Goal: Communication & Community: Participate in discussion

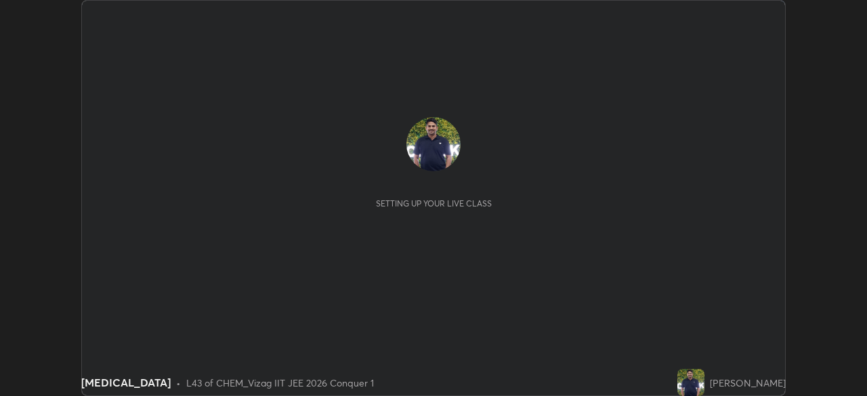
scroll to position [396, 867]
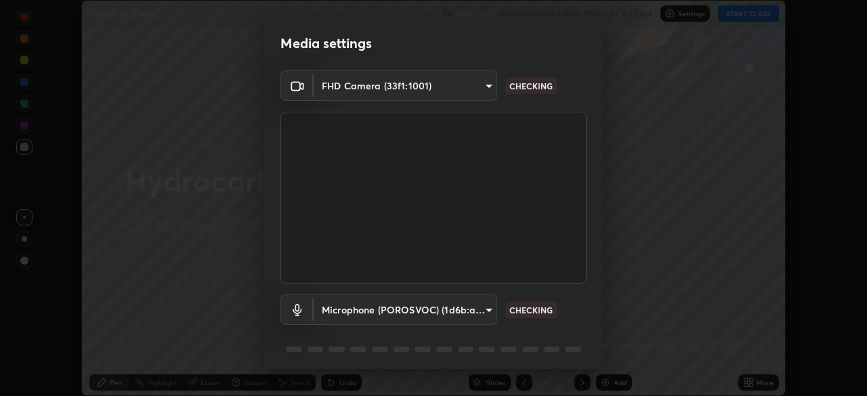
type input "da0c20431b424079349d444c11047d9f3d8fa2bd06c693e6a5e2fece50f7943c"
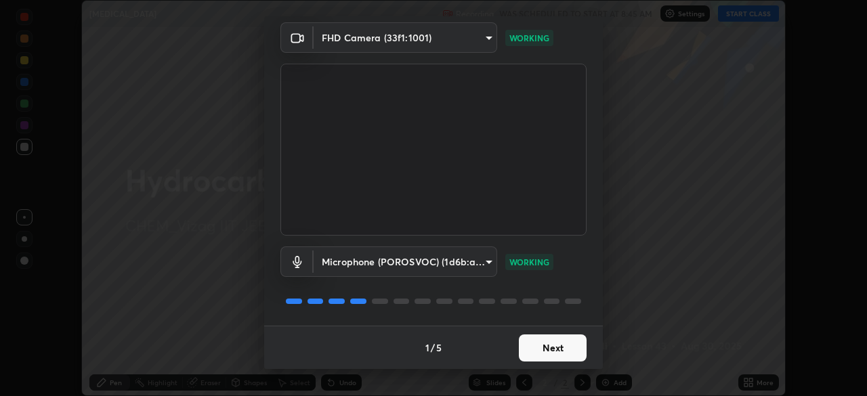
click at [482, 257] on body "Erase all [MEDICAL_DATA] Recording WAS SCHEDULED TO START AT 8:45 AM Settings S…" at bounding box center [433, 198] width 867 height 396
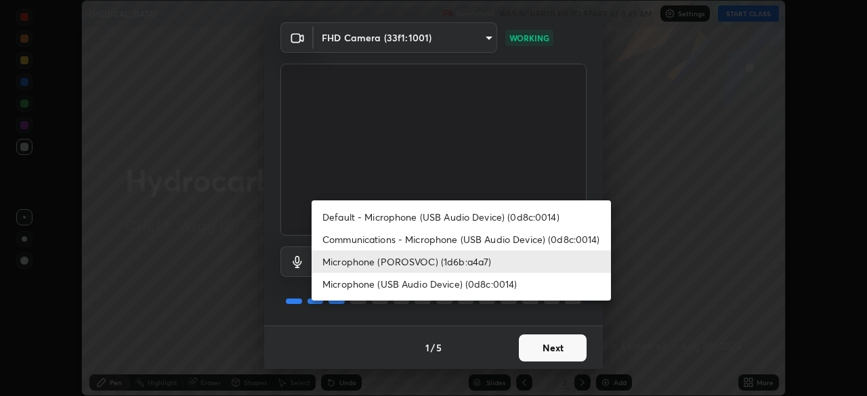
click at [343, 239] on li "Communications - Microphone (USB Audio Device) (0d8c:0014)" at bounding box center [461, 239] width 299 height 22
type input "communications"
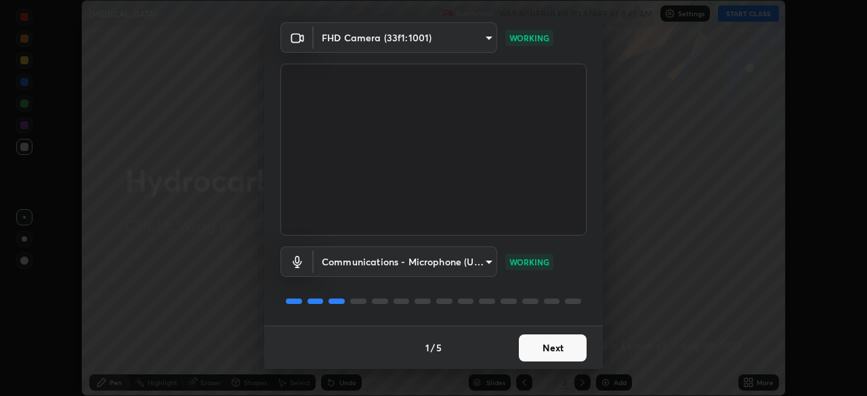
click at [541, 350] on button "Next" at bounding box center [553, 348] width 68 height 27
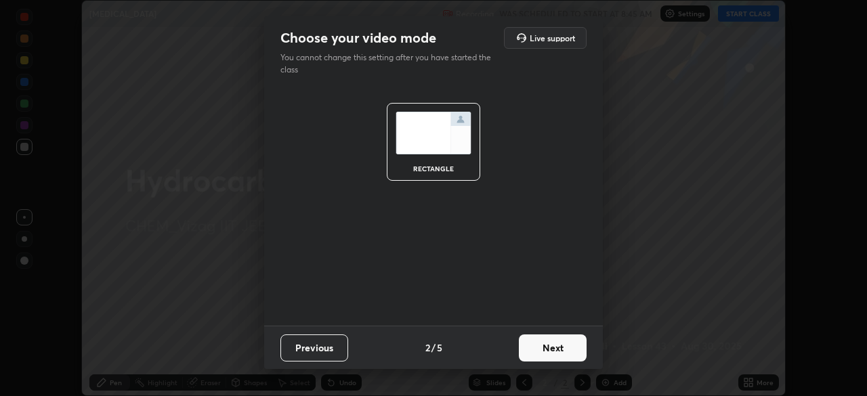
scroll to position [0, 0]
click at [548, 351] on button "Next" at bounding box center [553, 348] width 68 height 27
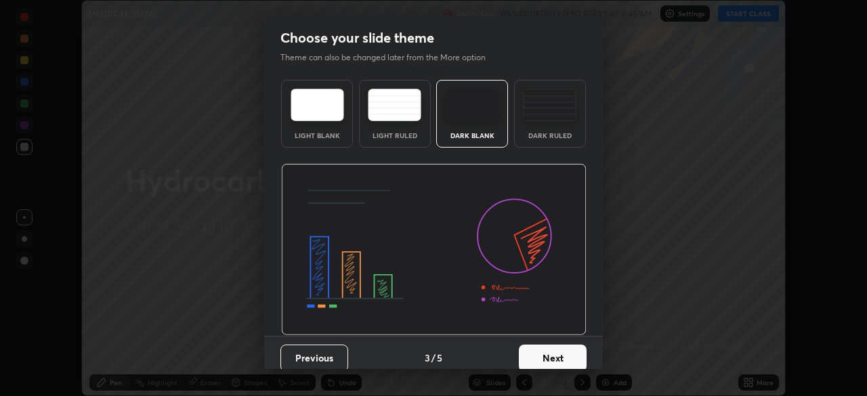
scroll to position [10, 0]
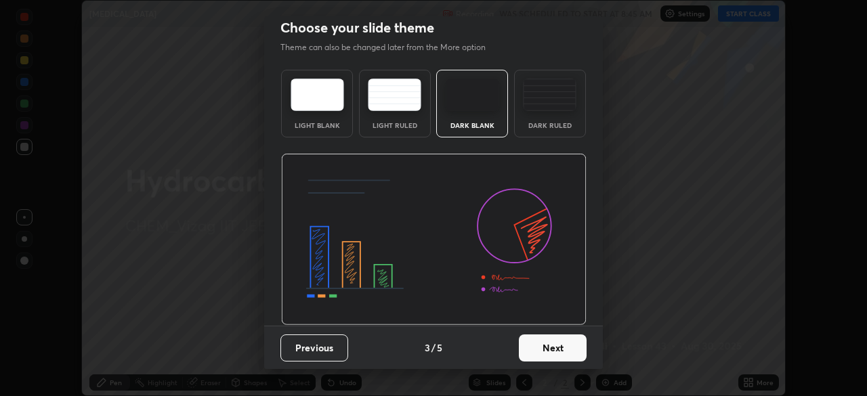
click at [552, 350] on button "Next" at bounding box center [553, 348] width 68 height 27
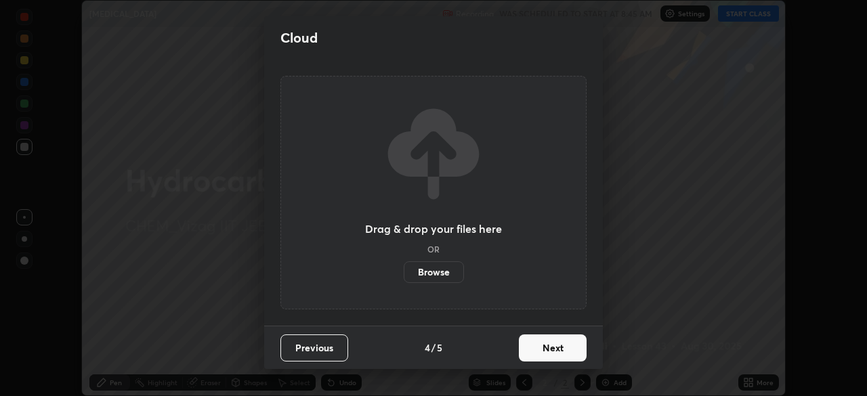
click at [544, 348] on button "Next" at bounding box center [553, 348] width 68 height 27
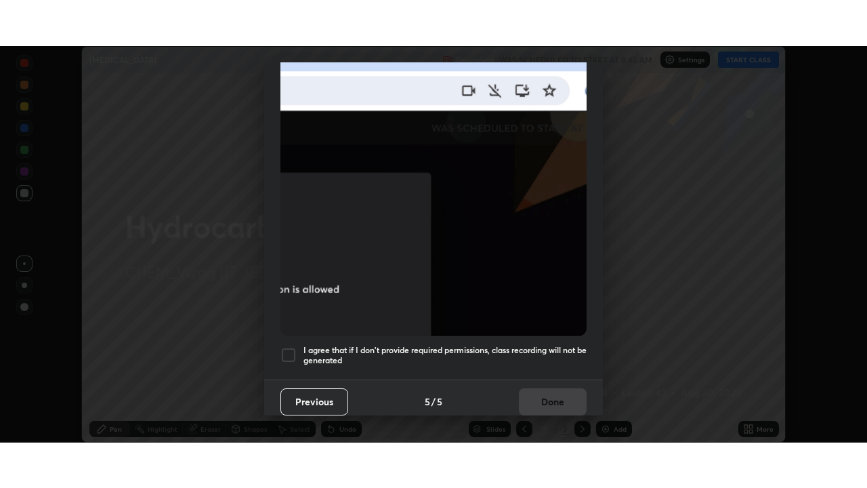
scroll to position [325, 0]
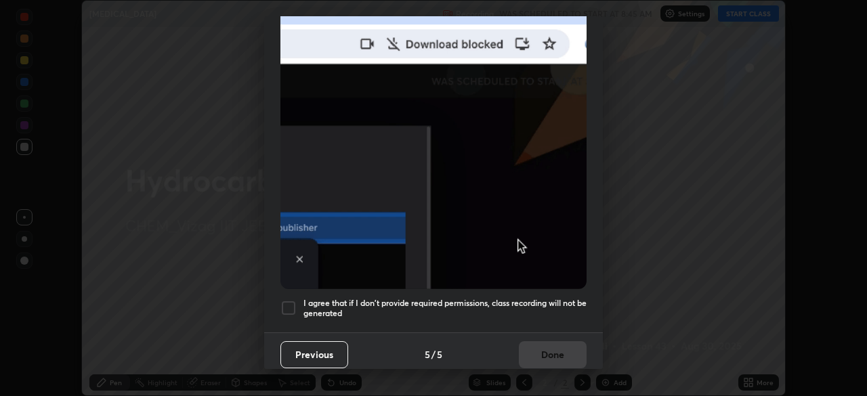
click at [289, 300] on div at bounding box center [289, 308] width 16 height 16
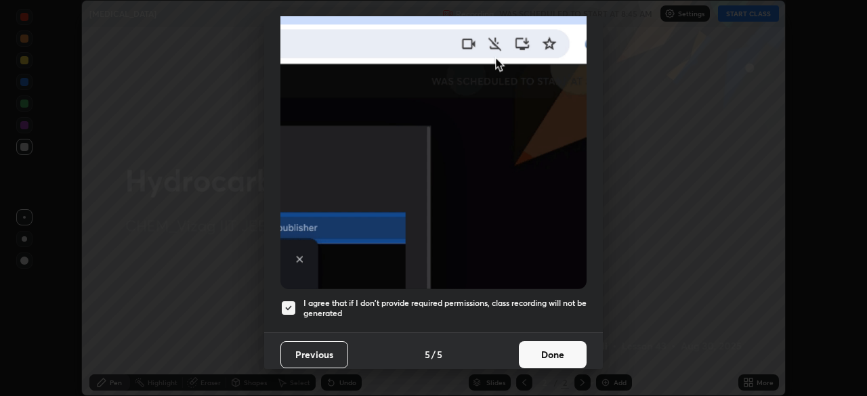
click at [552, 354] on button "Done" at bounding box center [553, 354] width 68 height 27
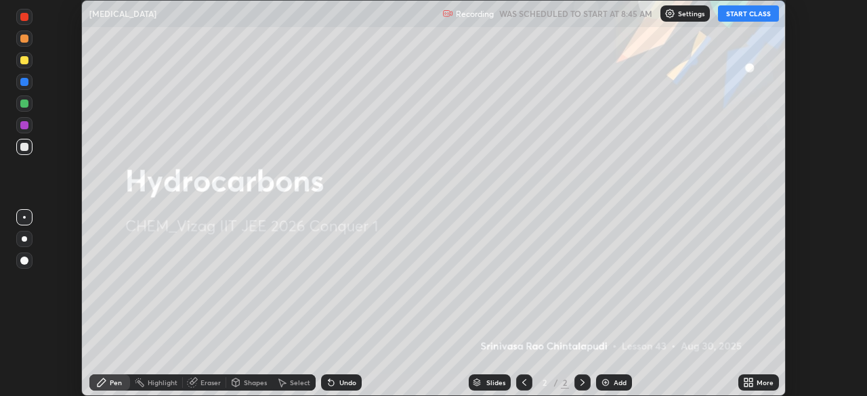
click at [608, 383] on img at bounding box center [605, 382] width 11 height 11
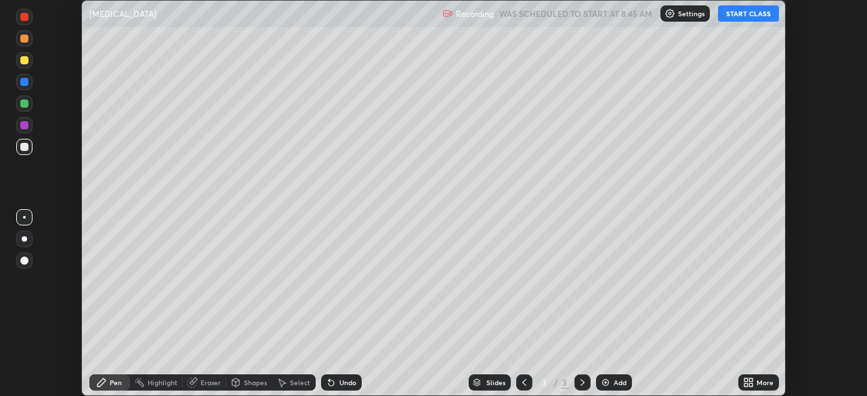
click at [748, 18] on button "START CLASS" at bounding box center [748, 13] width 61 height 16
click at [751, 381] on icon at bounding box center [750, 380] width 3 height 3
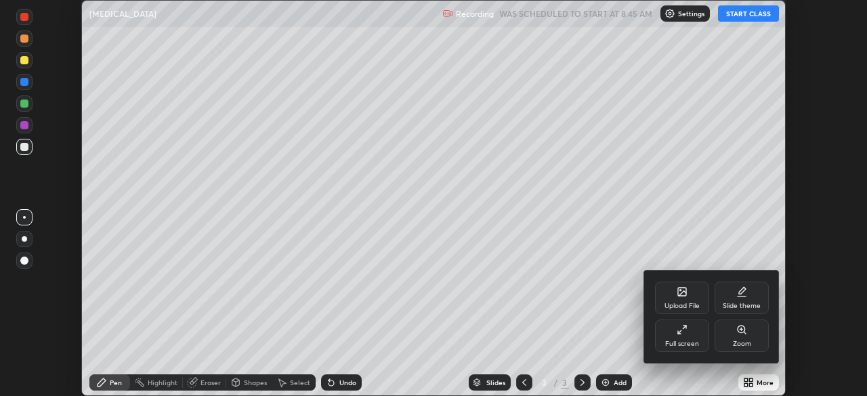
click at [695, 337] on div "Full screen" at bounding box center [682, 336] width 54 height 33
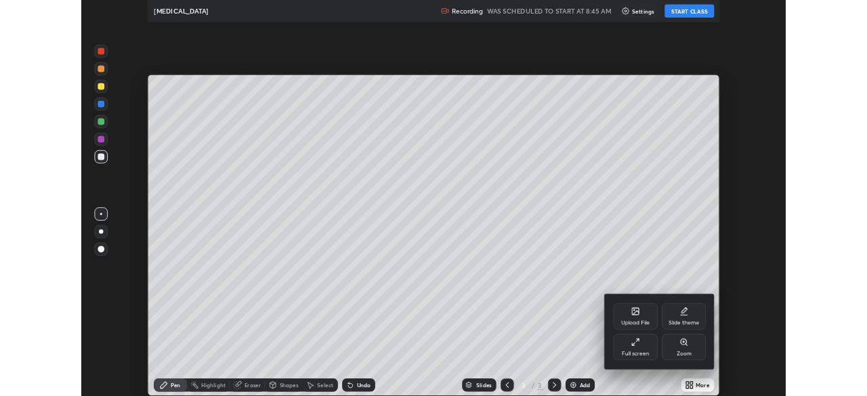
scroll to position [488, 867]
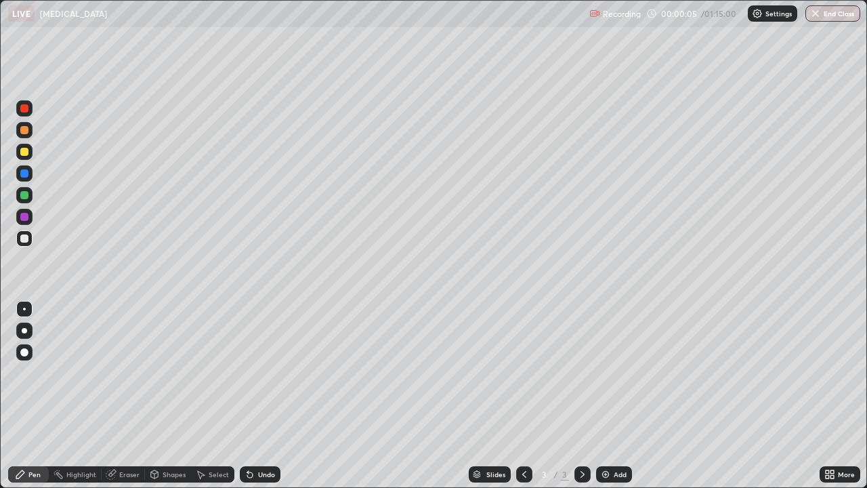
click at [26, 154] on div at bounding box center [24, 152] width 8 height 8
click at [24, 131] on div at bounding box center [24, 130] width 8 height 8
click at [24, 152] on div at bounding box center [24, 152] width 8 height 8
click at [26, 133] on div at bounding box center [24, 130] width 8 height 8
click at [26, 330] on div at bounding box center [24, 330] width 5 height 5
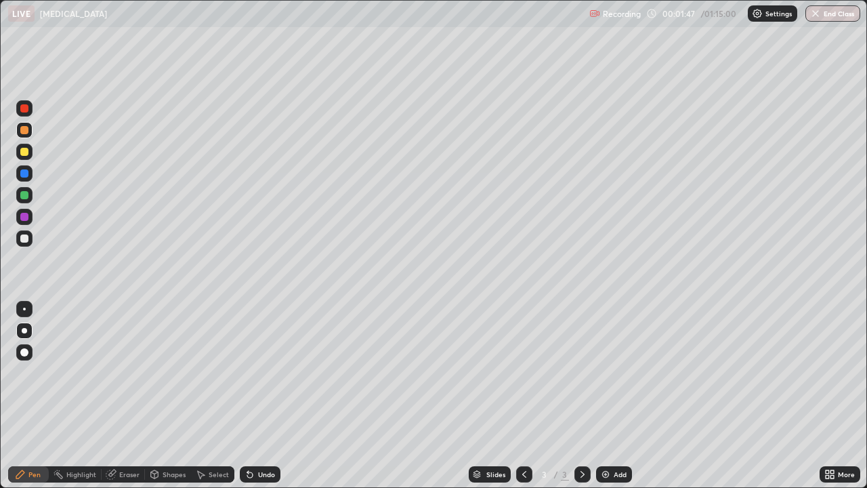
click at [127, 396] on div "Eraser" at bounding box center [129, 474] width 20 height 7
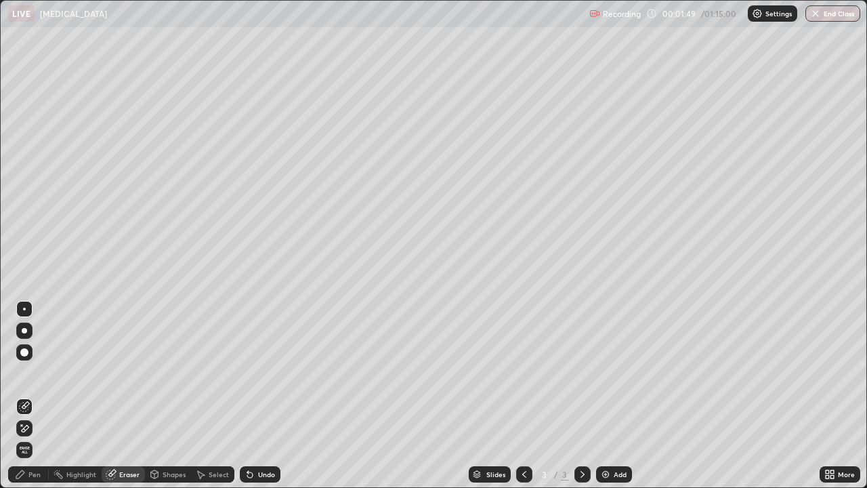
click at [35, 396] on div "Pen" at bounding box center [34, 474] width 12 height 7
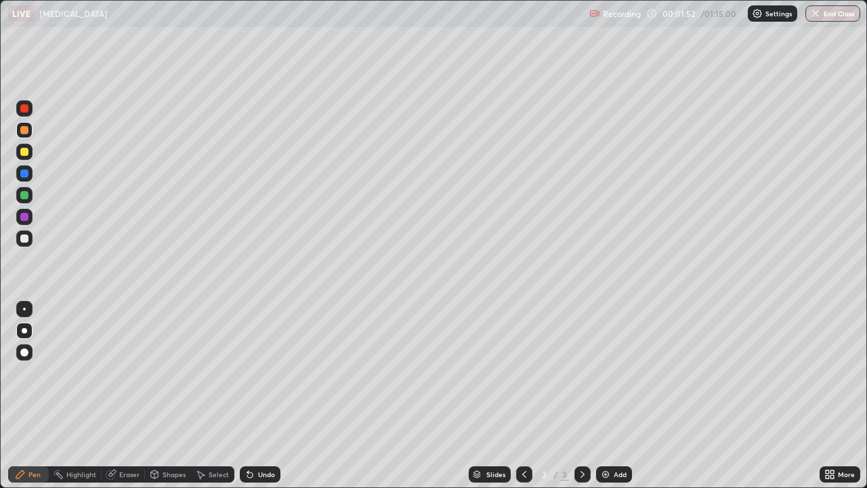
click at [23, 240] on div at bounding box center [24, 238] width 8 height 8
click at [25, 155] on div at bounding box center [24, 152] width 8 height 8
click at [255, 396] on div "Undo" at bounding box center [260, 474] width 41 height 16
click at [258, 396] on div "Undo" at bounding box center [266, 474] width 17 height 7
click at [262, 396] on div "Undo" at bounding box center [266, 474] width 17 height 7
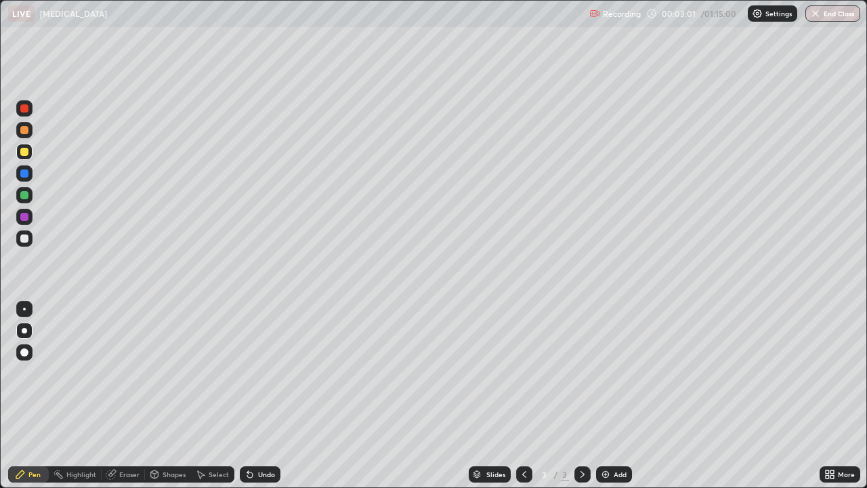
click at [264, 396] on div "Undo" at bounding box center [266, 474] width 17 height 7
click at [24, 239] on div at bounding box center [24, 238] width 8 height 8
click at [258, 396] on div "Undo" at bounding box center [266, 474] width 17 height 7
click at [254, 396] on div "Undo" at bounding box center [260, 474] width 41 height 16
click at [264, 396] on div "Undo" at bounding box center [266, 474] width 17 height 7
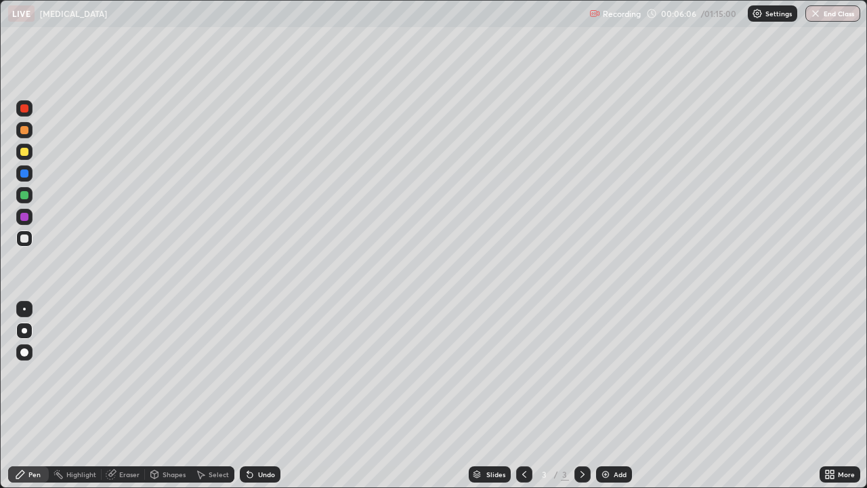
click at [122, 396] on div "Eraser" at bounding box center [129, 474] width 20 height 7
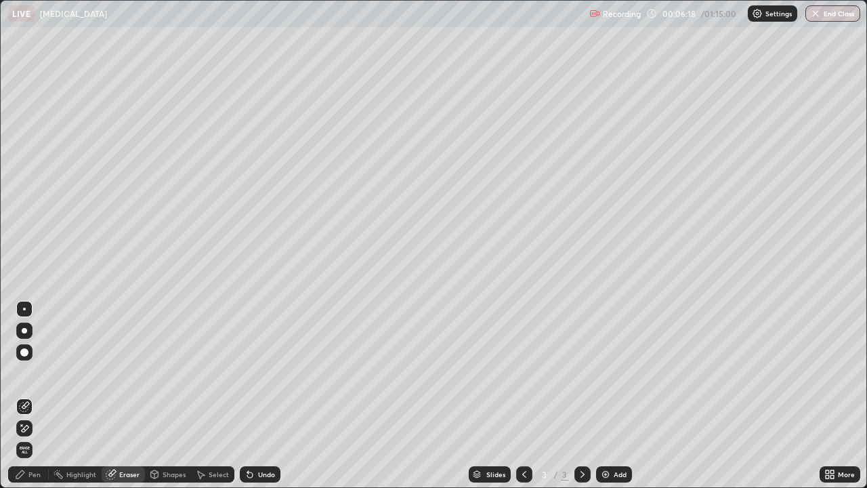
click at [36, 396] on div "Pen" at bounding box center [34, 474] width 12 height 7
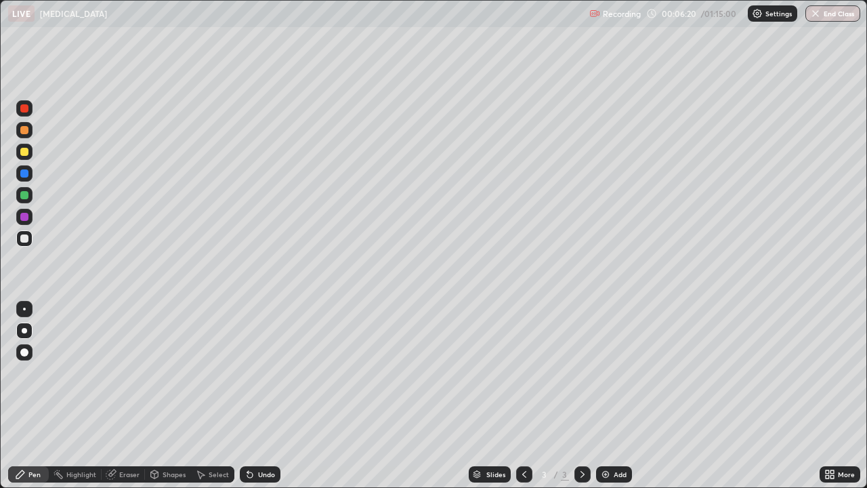
click at [23, 218] on div at bounding box center [24, 217] width 8 height 8
click at [25, 241] on div at bounding box center [24, 238] width 8 height 8
click at [26, 154] on div at bounding box center [24, 152] width 8 height 8
click at [262, 396] on div "Undo" at bounding box center [266, 474] width 17 height 7
click at [258, 396] on div "Undo" at bounding box center [266, 474] width 17 height 7
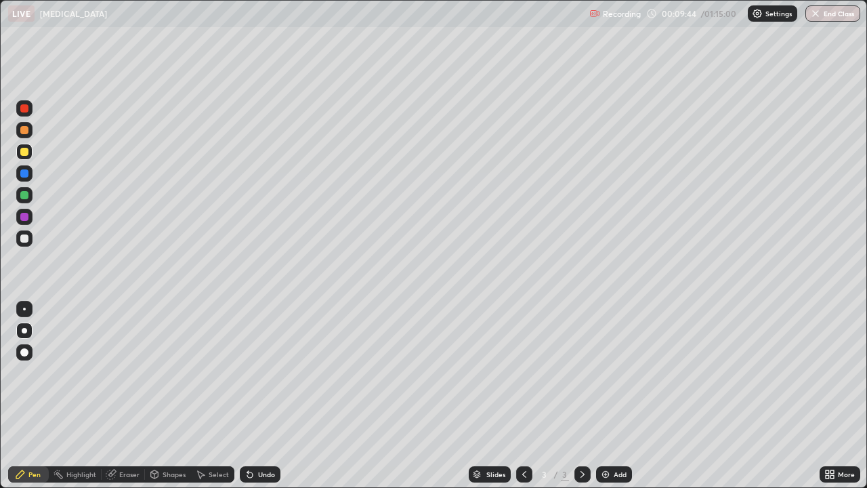
click at [768, 16] on p "Settings" at bounding box center [779, 13] width 26 height 7
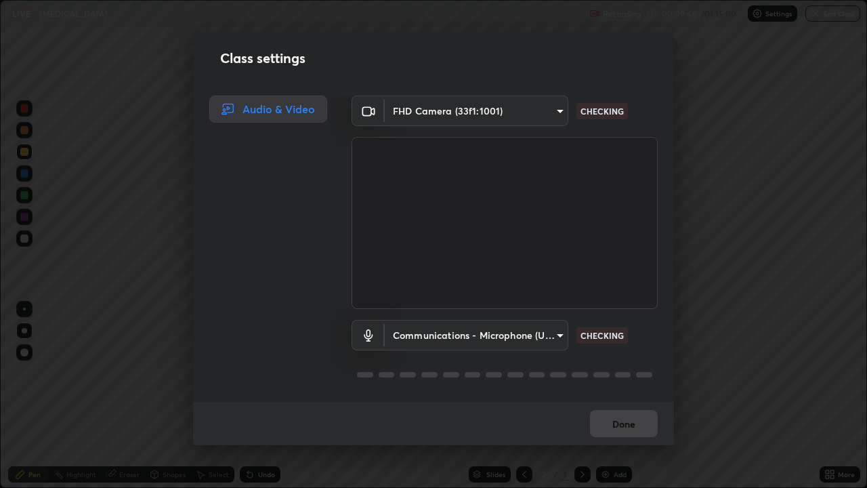
click at [556, 334] on body "Erase all LIVE [MEDICAL_DATA] Recording 00:09:46 / 01:15:00 Settings End Class …" at bounding box center [433, 244] width 867 height 488
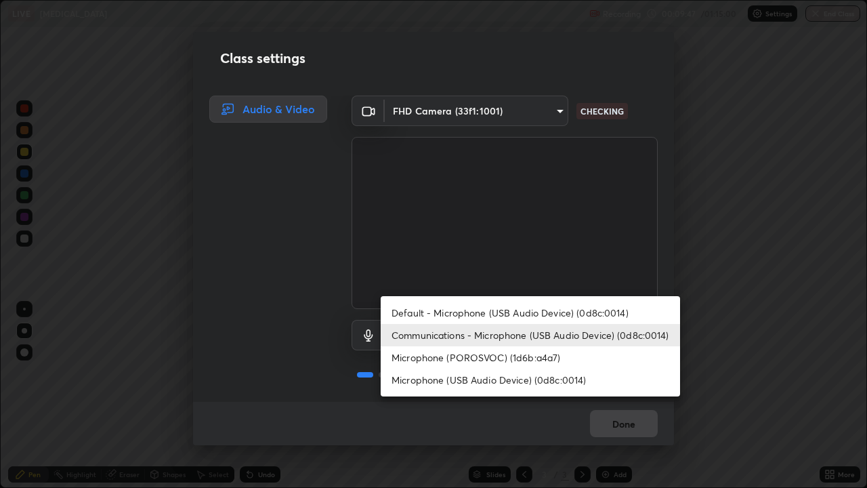
click at [522, 358] on li "Microphone (POROSVOC) (1d6b:a4a7)" at bounding box center [530, 357] width 299 height 22
type input "b66cebb95c1e11d2a4921e936fa2f56bf0442747cf68a73d9fe71ba128f4f41d"
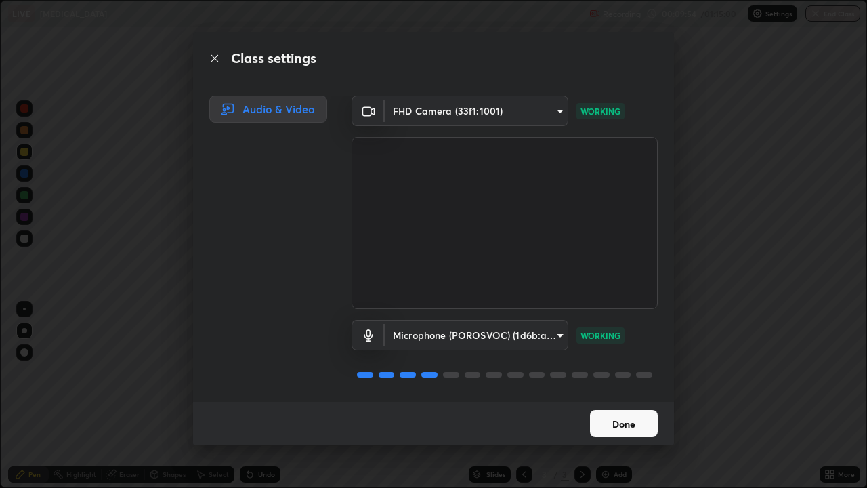
click at [618, 396] on button "Done" at bounding box center [624, 423] width 68 height 27
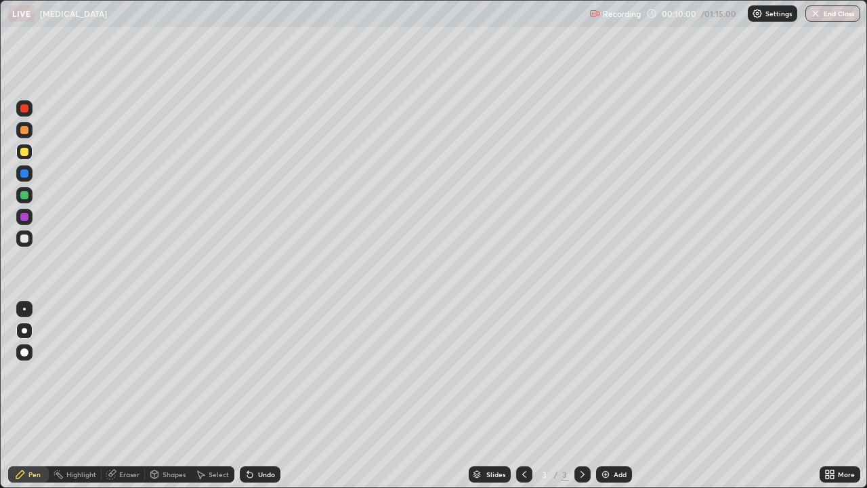
click at [610, 396] on div "Add" at bounding box center [614, 474] width 36 height 16
click at [26, 240] on div at bounding box center [24, 238] width 8 height 8
click at [25, 152] on div at bounding box center [24, 152] width 8 height 8
click at [24, 240] on div at bounding box center [24, 238] width 8 height 8
click at [268, 396] on div "Undo" at bounding box center [260, 474] width 41 height 16
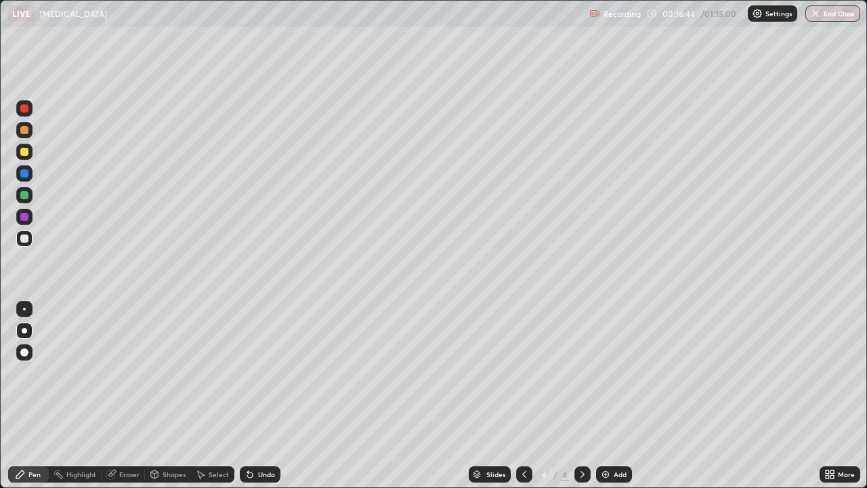
click at [23, 155] on div at bounding box center [24, 152] width 8 height 8
click at [26, 241] on div at bounding box center [24, 238] width 8 height 8
click at [24, 150] on div at bounding box center [24, 152] width 8 height 8
click at [610, 396] on div "Add" at bounding box center [614, 474] width 36 height 16
click at [194, 396] on div "Select" at bounding box center [212, 474] width 43 height 16
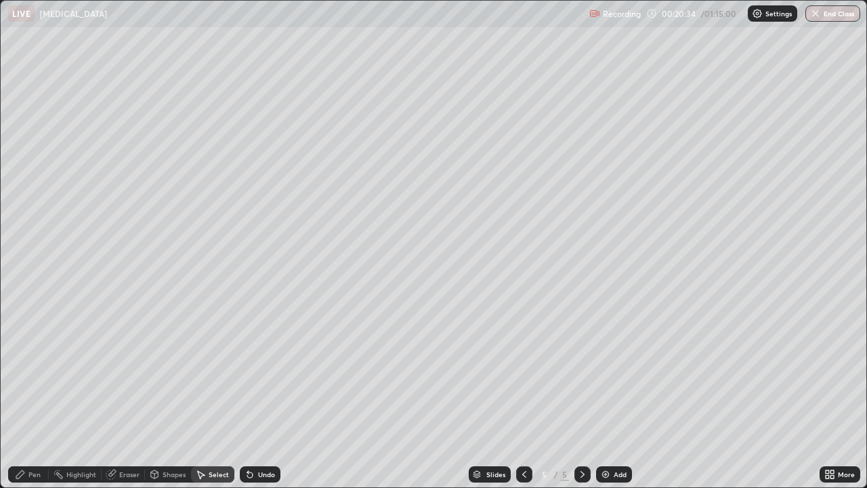
click at [37, 396] on div "Pen" at bounding box center [34, 474] width 12 height 7
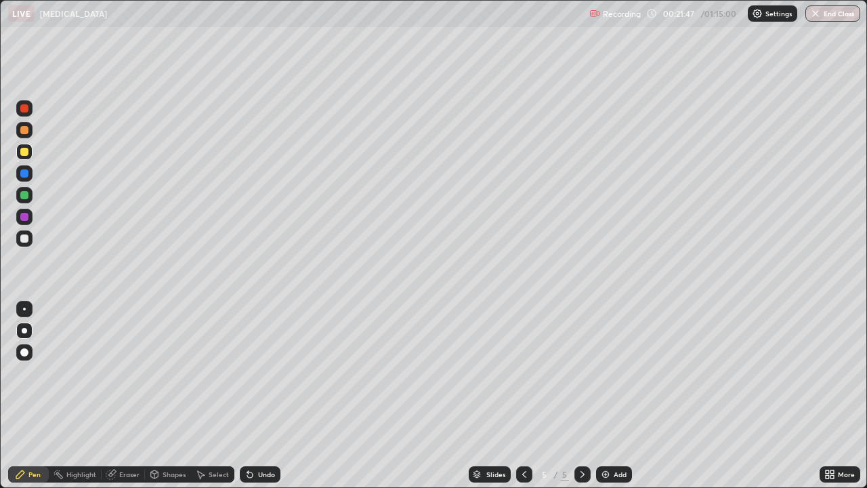
click at [25, 241] on div at bounding box center [24, 238] width 8 height 8
click at [26, 151] on div at bounding box center [24, 152] width 8 height 8
click at [30, 239] on div at bounding box center [24, 238] width 16 height 16
click at [21, 197] on div at bounding box center [24, 195] width 8 height 8
click at [29, 239] on div at bounding box center [24, 238] width 16 height 16
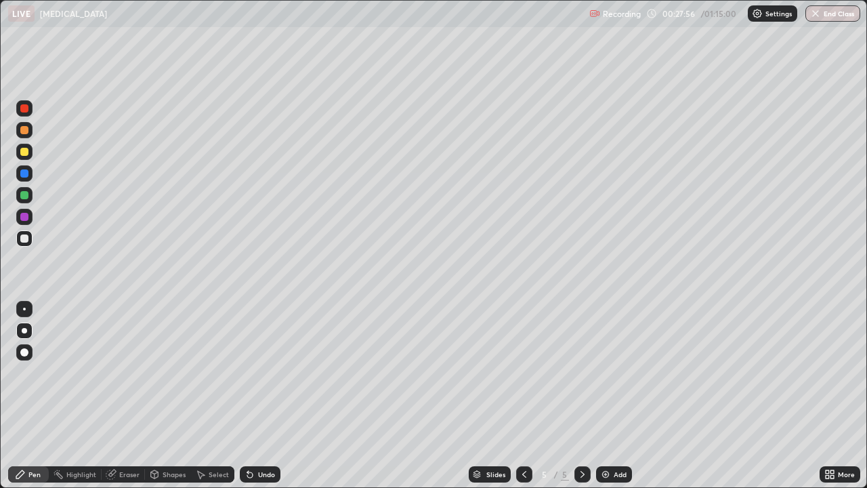
click at [615, 396] on div "Add" at bounding box center [620, 474] width 13 height 7
click at [22, 154] on div at bounding box center [24, 152] width 8 height 8
click at [127, 396] on div "Eraser" at bounding box center [129, 474] width 20 height 7
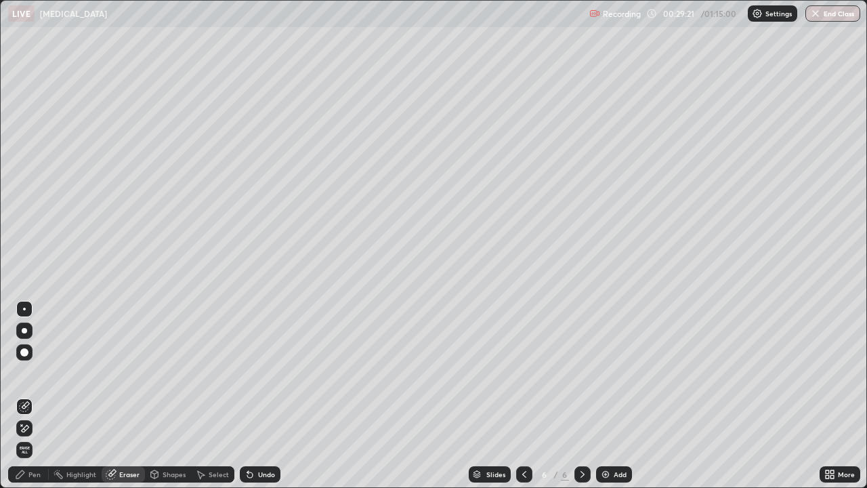
click at [35, 396] on div "Pen" at bounding box center [34, 474] width 12 height 7
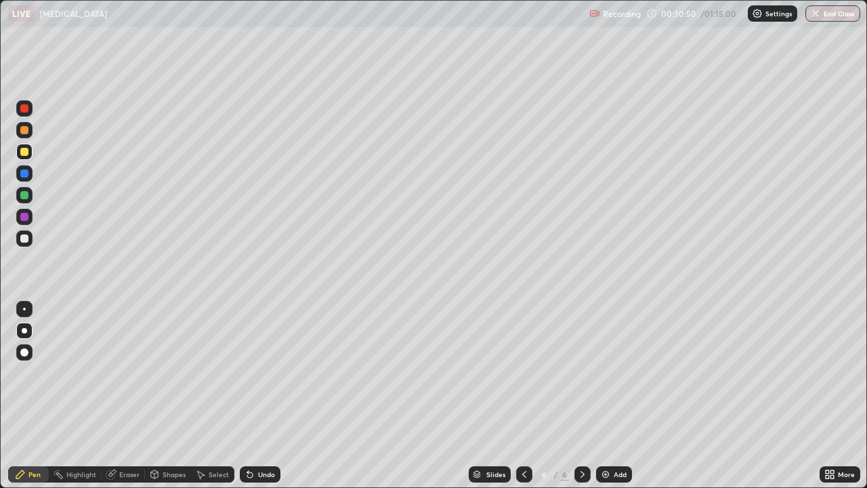
click at [263, 396] on div "Undo" at bounding box center [266, 474] width 17 height 7
click at [261, 396] on div "Undo" at bounding box center [266, 474] width 17 height 7
click at [261, 396] on div "Undo" at bounding box center [260, 474] width 41 height 16
click at [258, 396] on div "Undo" at bounding box center [266, 474] width 17 height 7
click at [23, 241] on div at bounding box center [24, 238] width 8 height 8
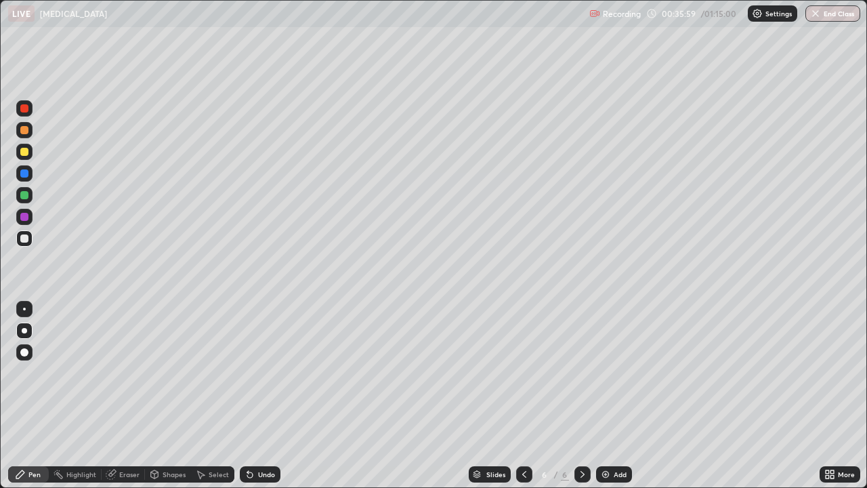
click at [24, 155] on div at bounding box center [24, 152] width 8 height 8
click at [24, 131] on div at bounding box center [24, 130] width 8 height 8
click at [255, 396] on div "Undo" at bounding box center [260, 474] width 41 height 16
click at [614, 396] on div "Add" at bounding box center [614, 474] width 36 height 16
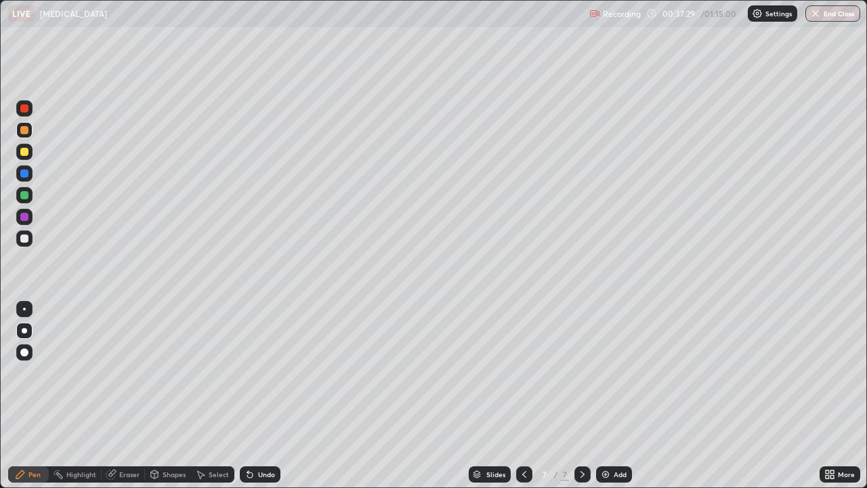
click at [25, 242] on div at bounding box center [24, 238] width 8 height 8
click at [24, 131] on div at bounding box center [24, 130] width 8 height 8
click at [22, 197] on div at bounding box center [24, 195] width 8 height 8
click at [25, 239] on div at bounding box center [24, 238] width 8 height 8
click at [92, 396] on div "Highlight" at bounding box center [81, 474] width 30 height 7
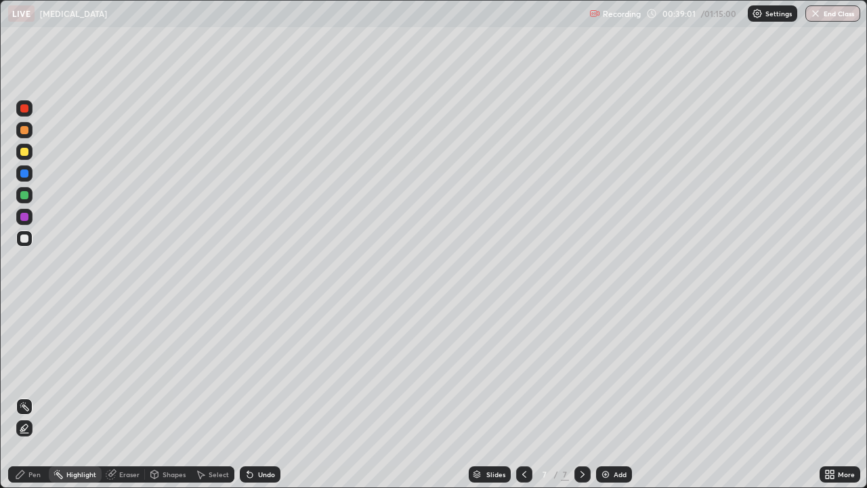
click at [32, 396] on div "Pen" at bounding box center [34, 474] width 12 height 7
click at [23, 195] on div at bounding box center [24, 195] width 8 height 8
click at [22, 155] on div at bounding box center [24, 152] width 8 height 8
click at [24, 239] on div at bounding box center [24, 238] width 8 height 8
click at [524, 396] on icon at bounding box center [524, 474] width 11 height 11
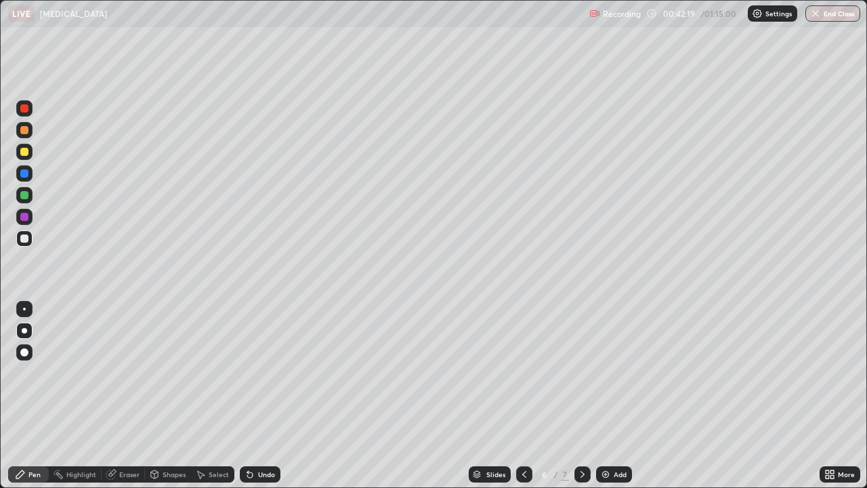
click at [522, 396] on icon at bounding box center [524, 474] width 4 height 7
click at [575, 396] on div at bounding box center [583, 474] width 16 height 16
click at [579, 396] on icon at bounding box center [582, 474] width 11 height 11
click at [23, 131] on div at bounding box center [24, 130] width 8 height 8
click at [264, 396] on div "Undo" at bounding box center [266, 474] width 17 height 7
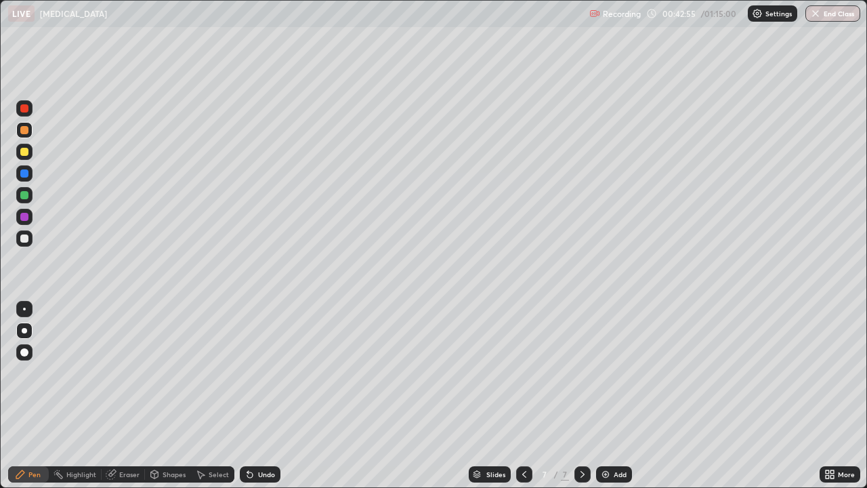
click at [265, 396] on div "Undo" at bounding box center [266, 474] width 17 height 7
click at [264, 396] on div "Undo" at bounding box center [266, 474] width 17 height 7
click at [260, 396] on div "Undo" at bounding box center [266, 474] width 17 height 7
click at [19, 239] on div at bounding box center [24, 238] width 16 height 16
click at [259, 396] on div "Undo" at bounding box center [266, 474] width 17 height 7
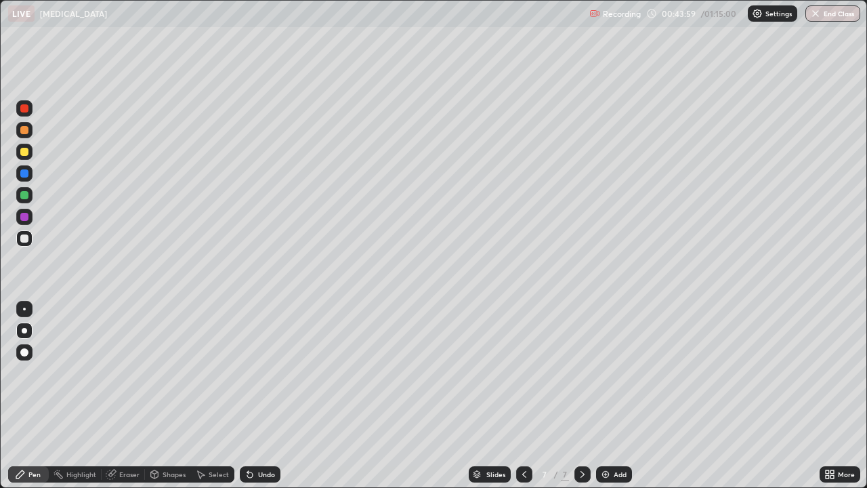
click at [260, 396] on div "Undo" at bounding box center [260, 474] width 41 height 16
click at [267, 396] on div "Undo" at bounding box center [266, 474] width 17 height 7
click at [26, 151] on div at bounding box center [24, 152] width 8 height 8
click at [611, 396] on div "Add" at bounding box center [614, 474] width 36 height 16
click at [258, 396] on div "Undo" at bounding box center [266, 474] width 17 height 7
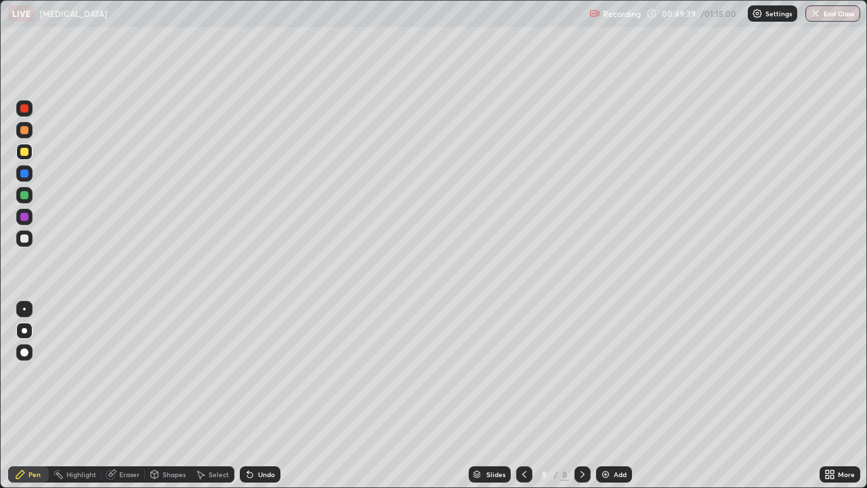
click at [260, 396] on div "Undo" at bounding box center [260, 474] width 41 height 16
click at [261, 396] on div "Undo" at bounding box center [260, 474] width 41 height 16
click at [23, 238] on div at bounding box center [24, 238] width 8 height 8
click at [28, 240] on div at bounding box center [24, 238] width 8 height 8
click at [27, 158] on div at bounding box center [24, 152] width 16 height 16
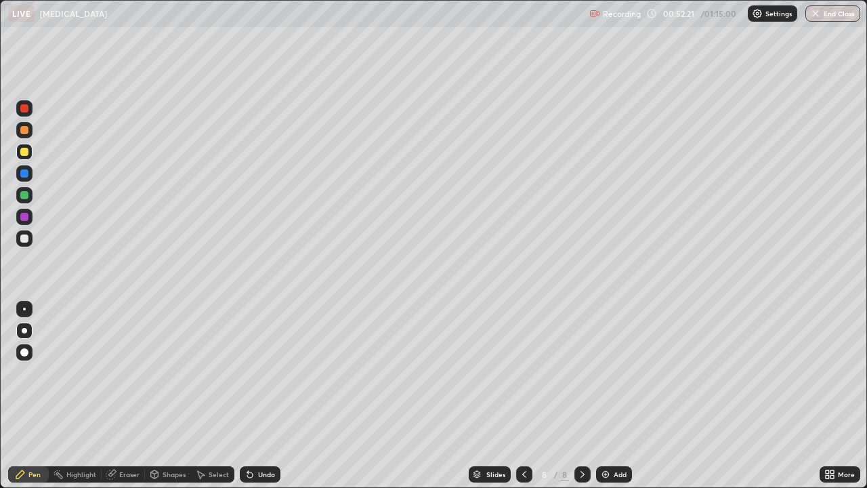
click at [253, 396] on icon at bounding box center [250, 474] width 11 height 11
click at [23, 239] on div at bounding box center [24, 238] width 8 height 8
click at [253, 396] on icon at bounding box center [250, 474] width 11 height 11
click at [26, 154] on div at bounding box center [24, 152] width 8 height 8
click at [260, 396] on div "Undo" at bounding box center [266, 474] width 17 height 7
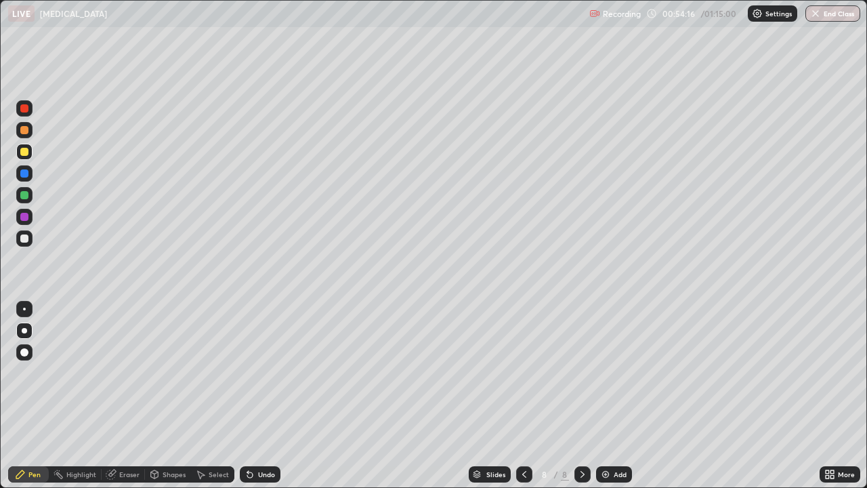
click at [253, 396] on icon at bounding box center [250, 474] width 11 height 11
click at [25, 241] on div at bounding box center [24, 238] width 8 height 8
click at [265, 396] on div "Undo" at bounding box center [260, 474] width 41 height 16
click at [264, 396] on div "Undo" at bounding box center [266, 474] width 17 height 7
click at [263, 396] on div "Undo" at bounding box center [266, 474] width 17 height 7
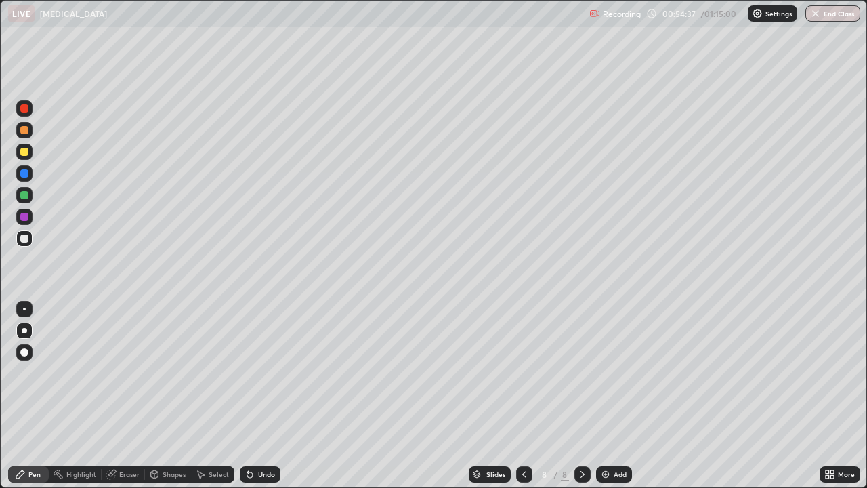
click at [262, 396] on div "Undo" at bounding box center [266, 474] width 17 height 7
click at [26, 157] on div at bounding box center [24, 152] width 16 height 16
click at [266, 396] on div "Undo" at bounding box center [266, 474] width 17 height 7
click at [25, 239] on div at bounding box center [24, 238] width 8 height 8
click at [116, 396] on div "Eraser" at bounding box center [123, 474] width 43 height 16
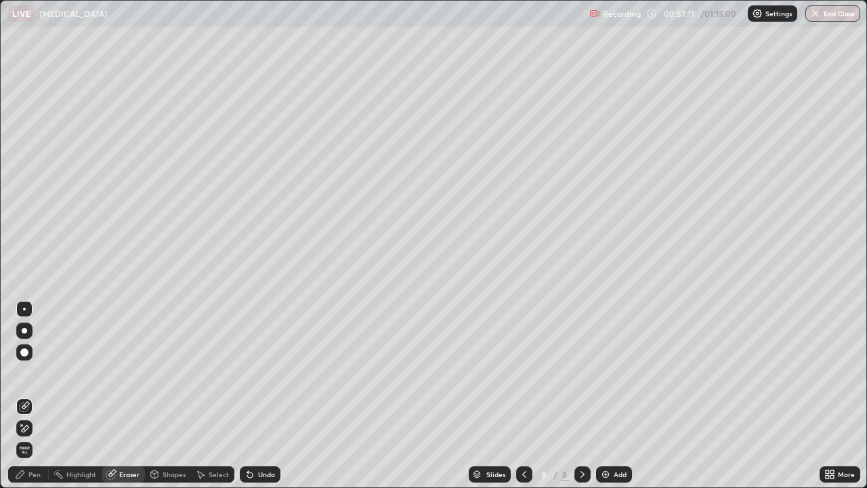
click at [41, 396] on div "Pen" at bounding box center [28, 474] width 41 height 16
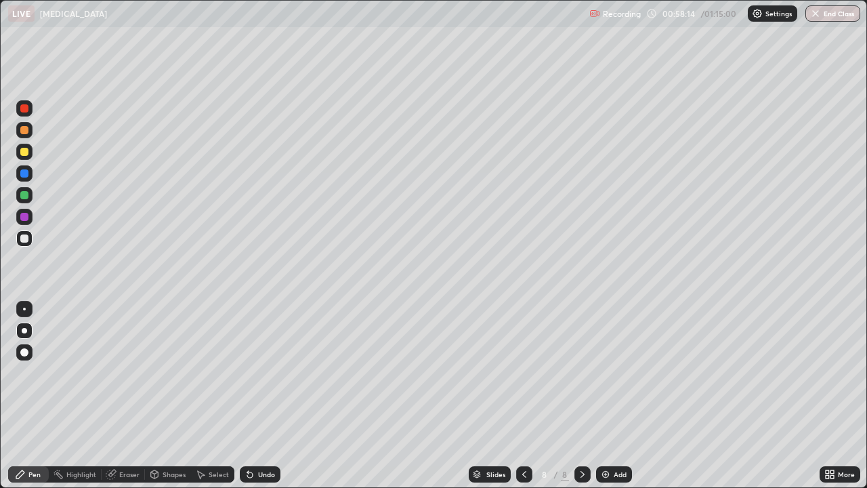
click at [24, 219] on div at bounding box center [24, 217] width 8 height 8
click at [615, 396] on div "Add" at bounding box center [614, 474] width 36 height 16
click at [24, 239] on div at bounding box center [24, 238] width 8 height 8
click at [266, 396] on div "Undo" at bounding box center [266, 474] width 17 height 7
click at [24, 152] on div at bounding box center [24, 152] width 8 height 8
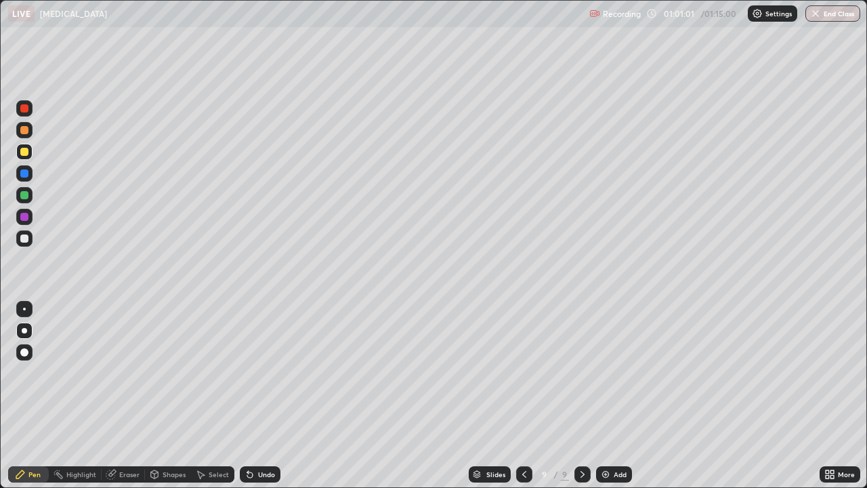
click at [516, 396] on div at bounding box center [524, 474] width 16 height 16
click at [254, 396] on div "Undo" at bounding box center [260, 474] width 41 height 16
click at [583, 396] on icon at bounding box center [582, 474] width 11 height 11
click at [26, 239] on div at bounding box center [24, 238] width 8 height 8
click at [522, 396] on icon at bounding box center [524, 474] width 4 height 7
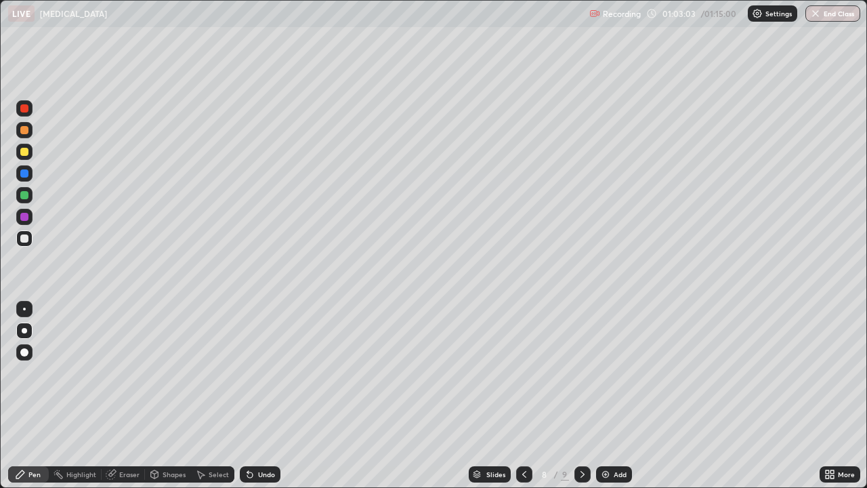
click at [581, 396] on icon at bounding box center [582, 474] width 11 height 11
click at [255, 396] on div "Undo" at bounding box center [260, 474] width 41 height 16
click at [258, 396] on div "Undo" at bounding box center [266, 474] width 17 height 7
click at [257, 396] on div "Undo" at bounding box center [260, 474] width 41 height 16
click at [255, 396] on div "Undo" at bounding box center [260, 474] width 41 height 16
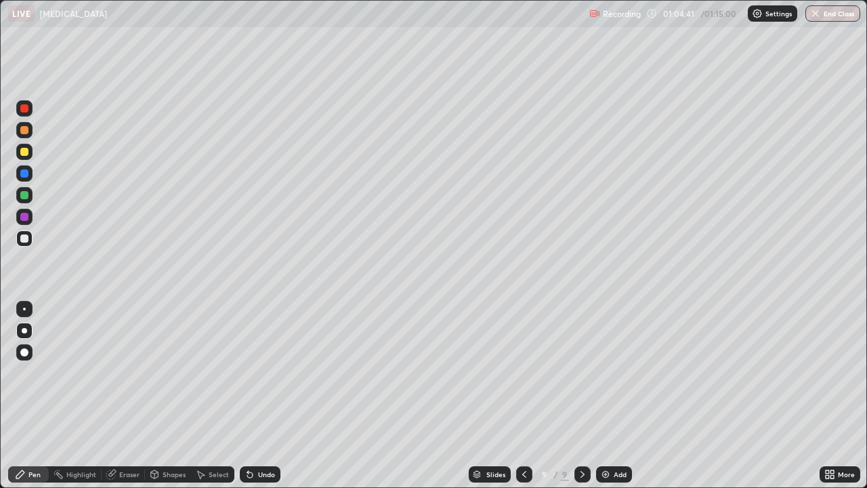
click at [247, 396] on icon at bounding box center [247, 471] width 1 height 1
click at [259, 396] on div "Undo" at bounding box center [266, 474] width 17 height 7
click at [836, 19] on button "End Class" at bounding box center [833, 13] width 55 height 16
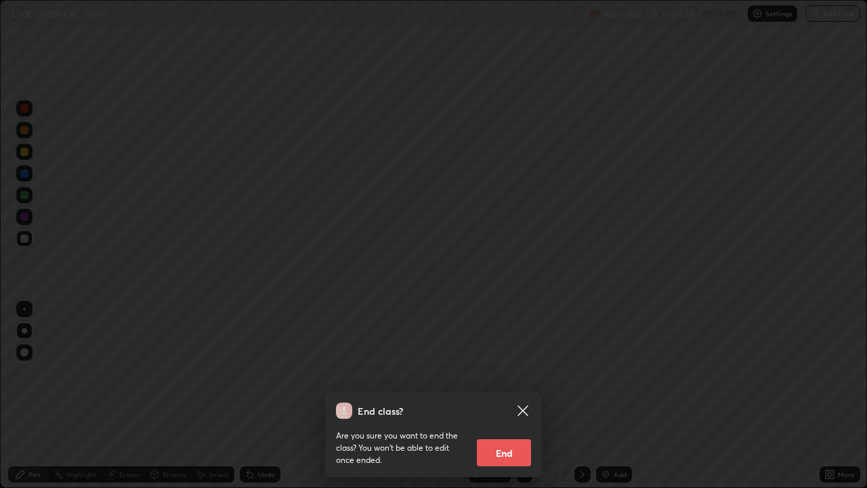
click at [510, 396] on button "End" at bounding box center [504, 452] width 54 height 27
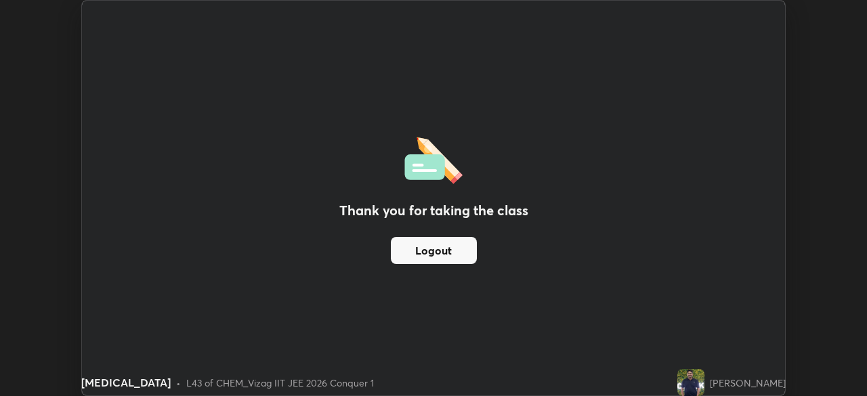
scroll to position [67360, 66889]
